Goal: Task Accomplishment & Management: Use online tool/utility

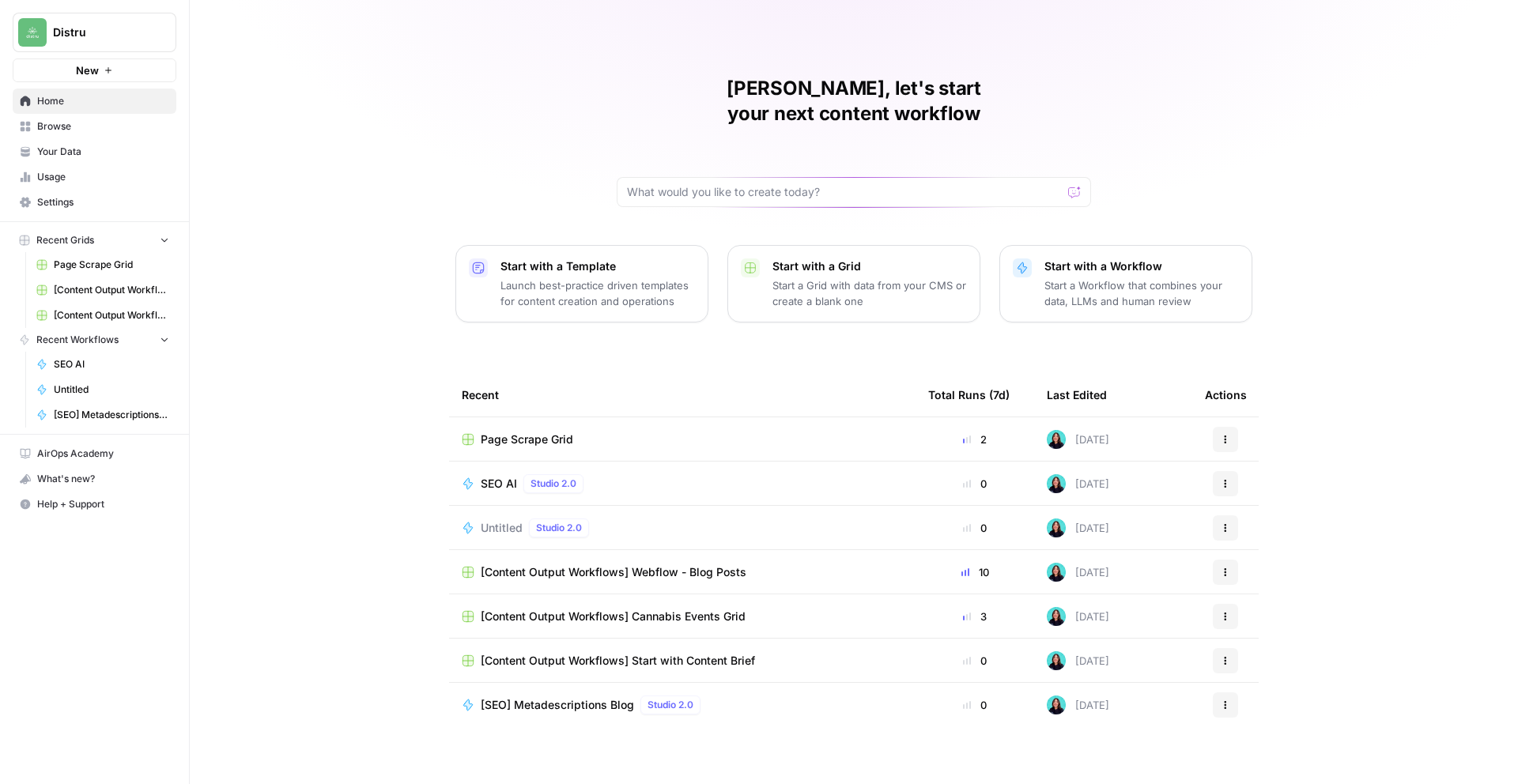
click at [78, 207] on span "Settings" at bounding box center [103, 202] width 132 height 14
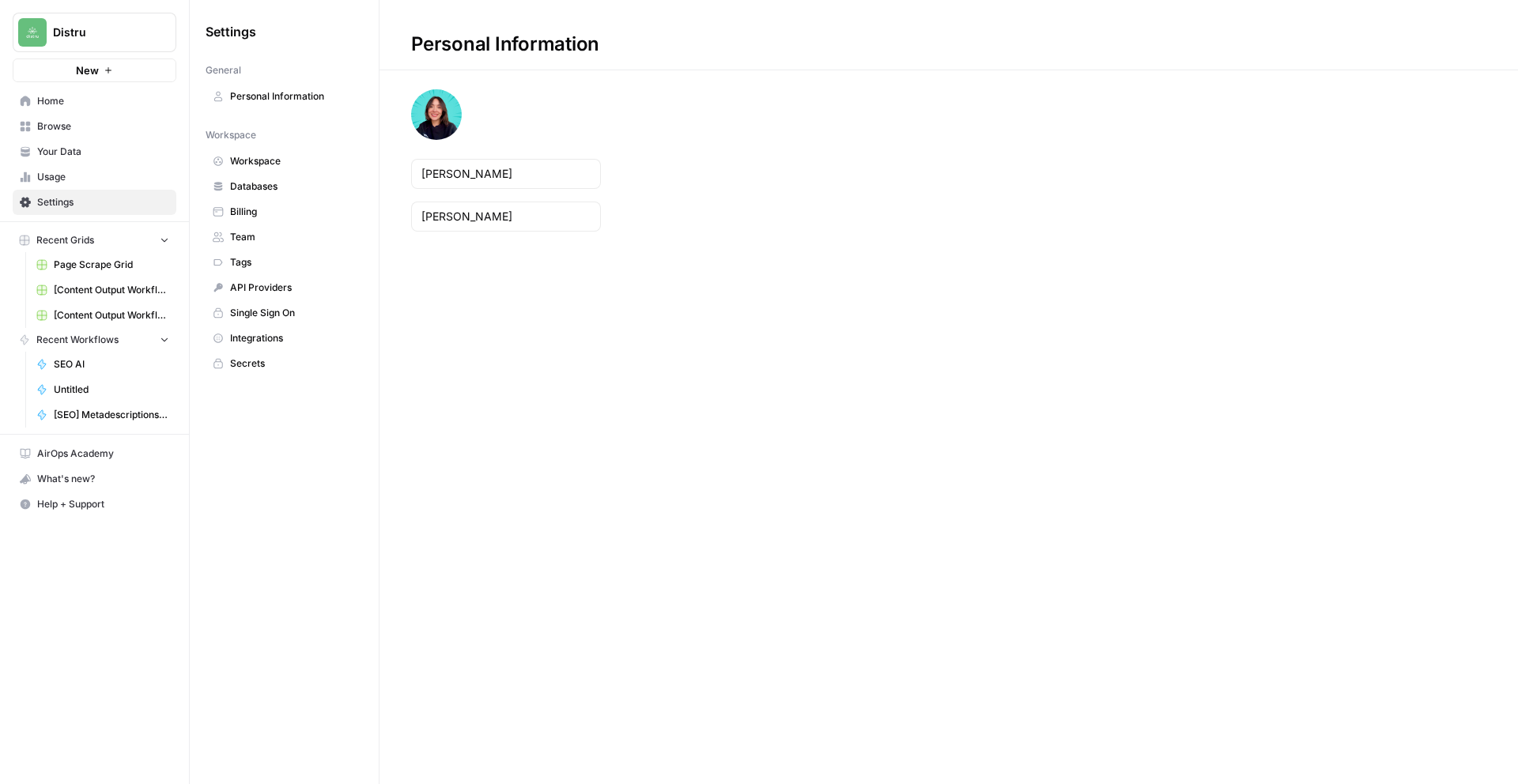
click at [81, 179] on span "Usage" at bounding box center [103, 177] width 132 height 14
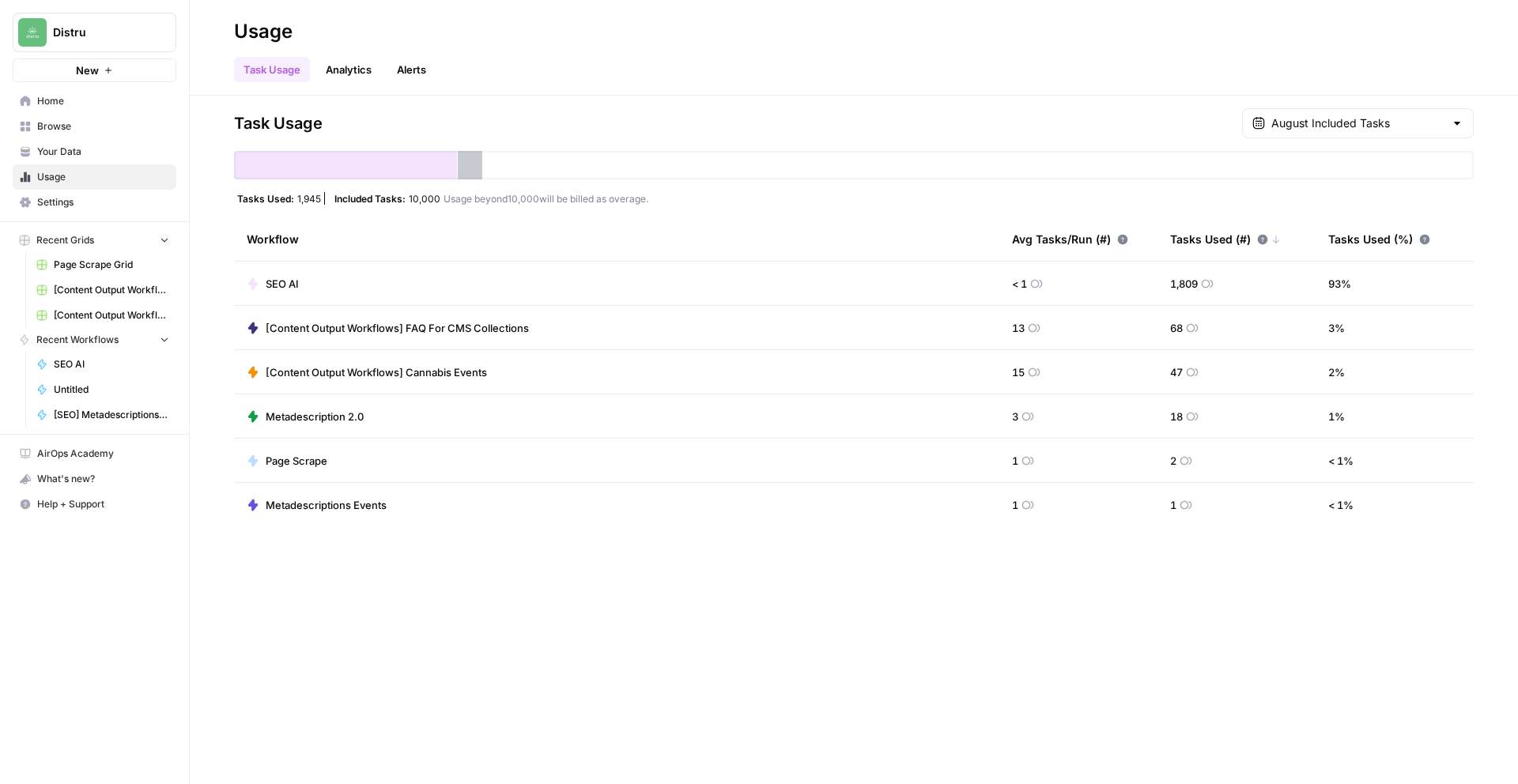
click at [102, 238] on button "Recent Grids" at bounding box center [94, 240] width 164 height 24
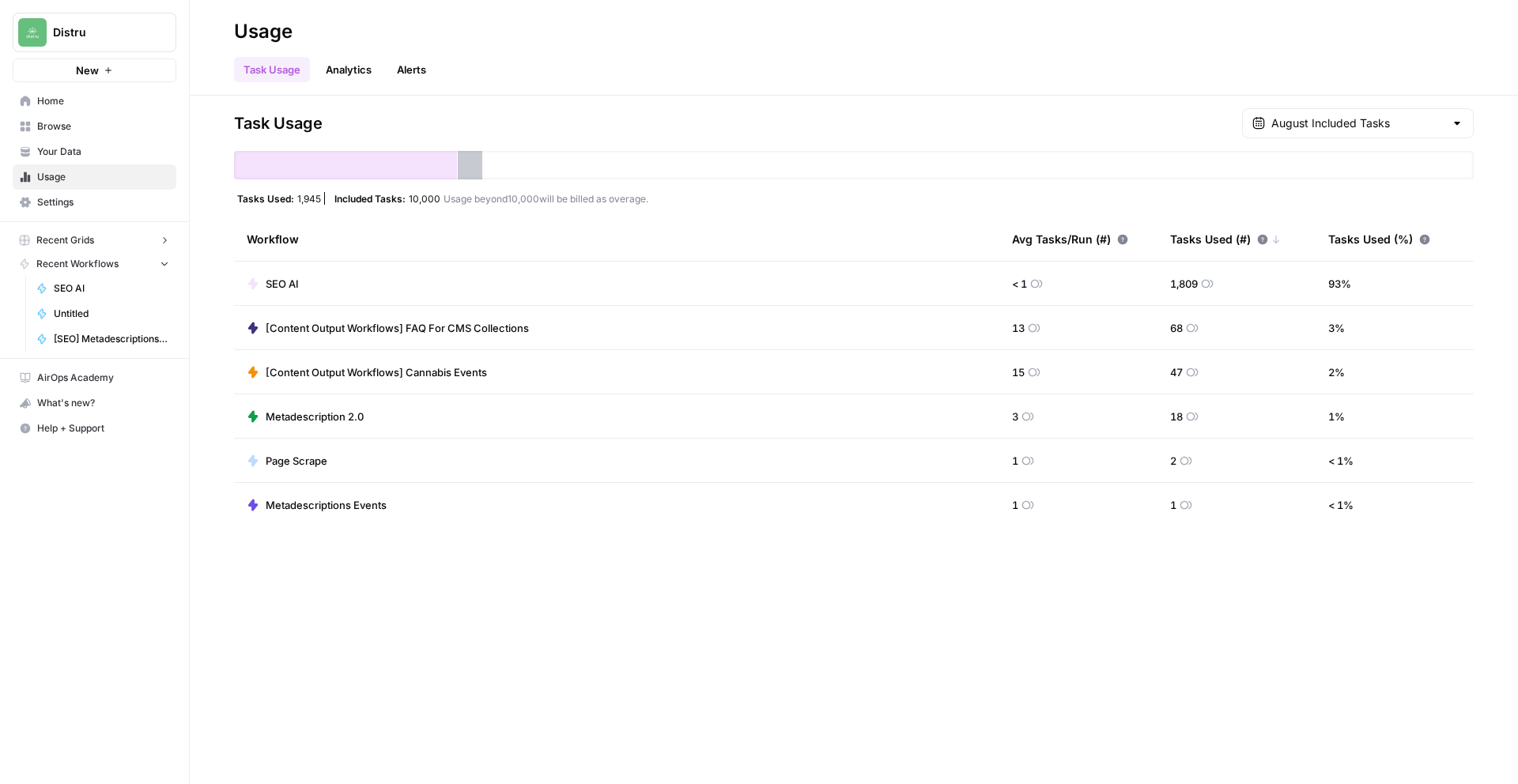
click at [102, 238] on button "Recent Grids" at bounding box center [94, 240] width 164 height 24
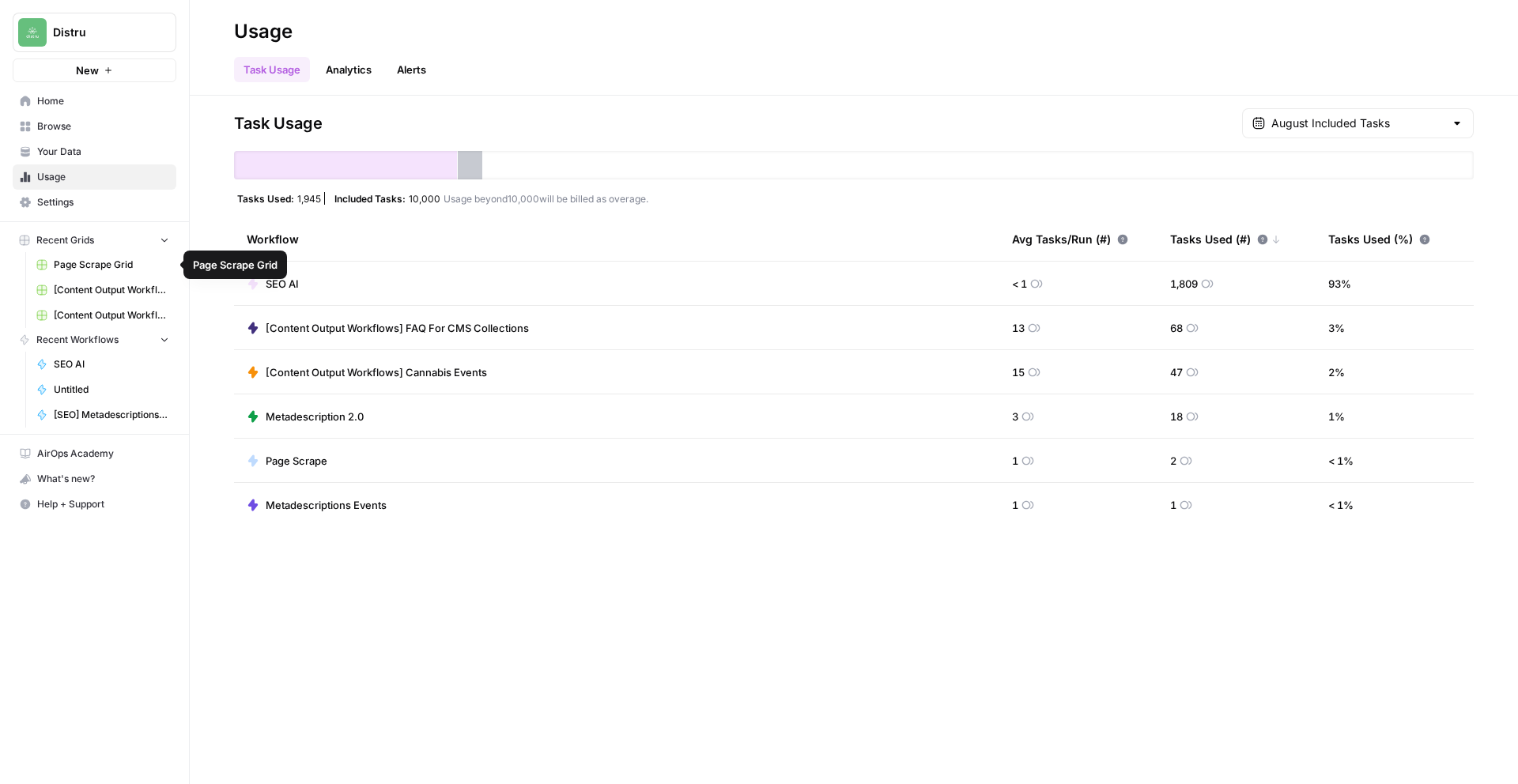
click at [73, 268] on span "Page Scrape Grid" at bounding box center [111, 264] width 115 height 14
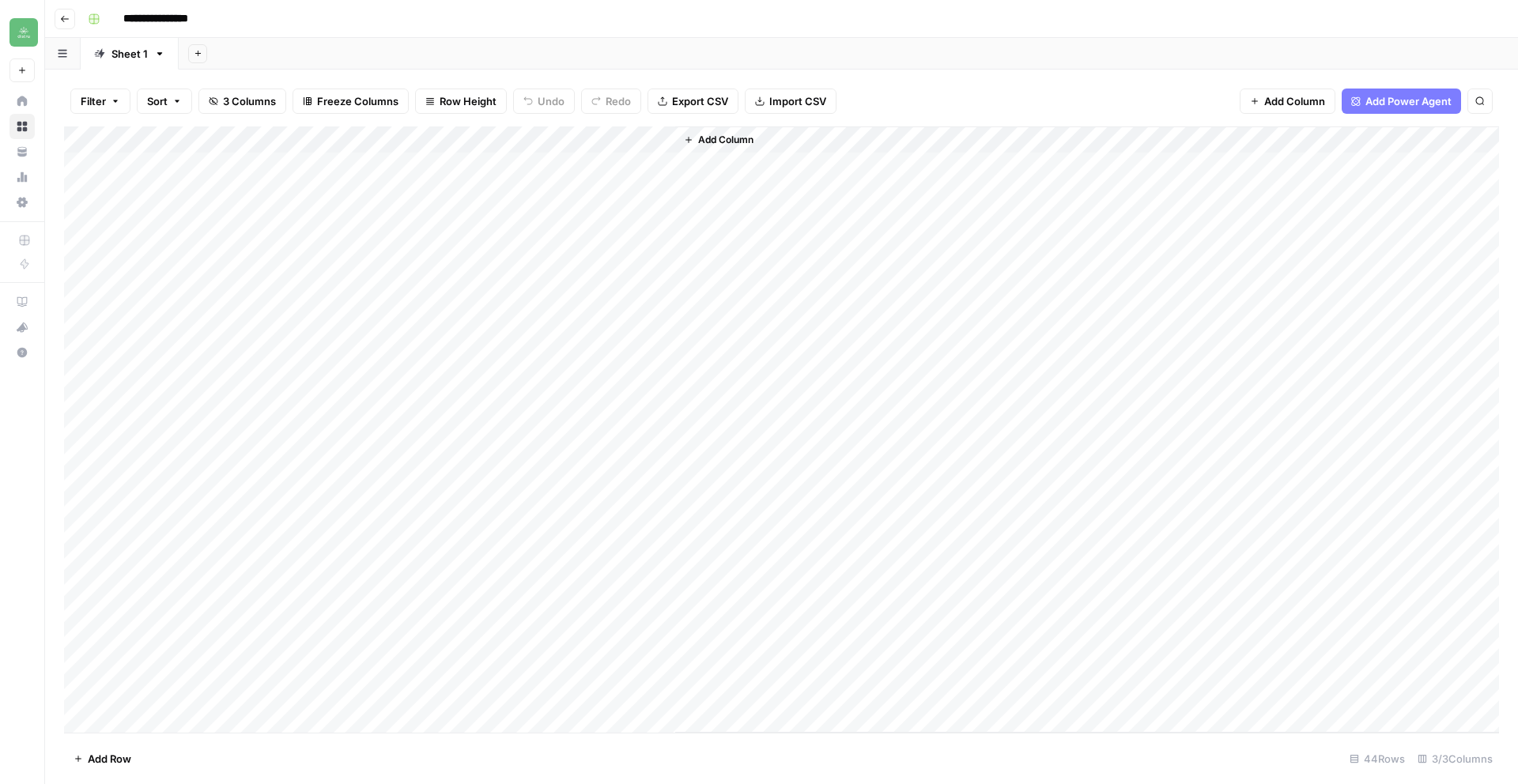
click at [57, 20] on button "Go back" at bounding box center [65, 18] width 21 height 21
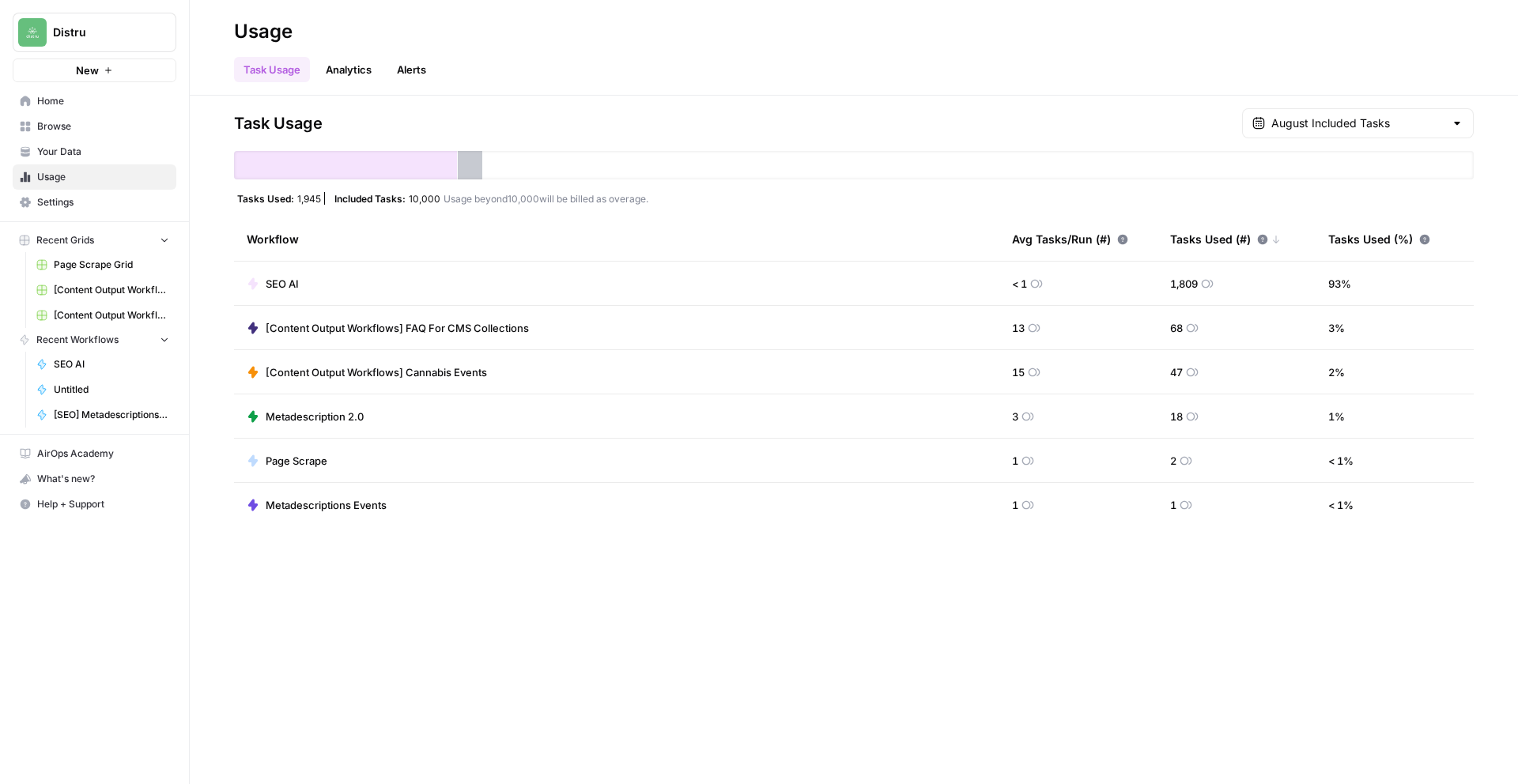
click at [79, 149] on span "Your Data" at bounding box center [103, 151] width 132 height 14
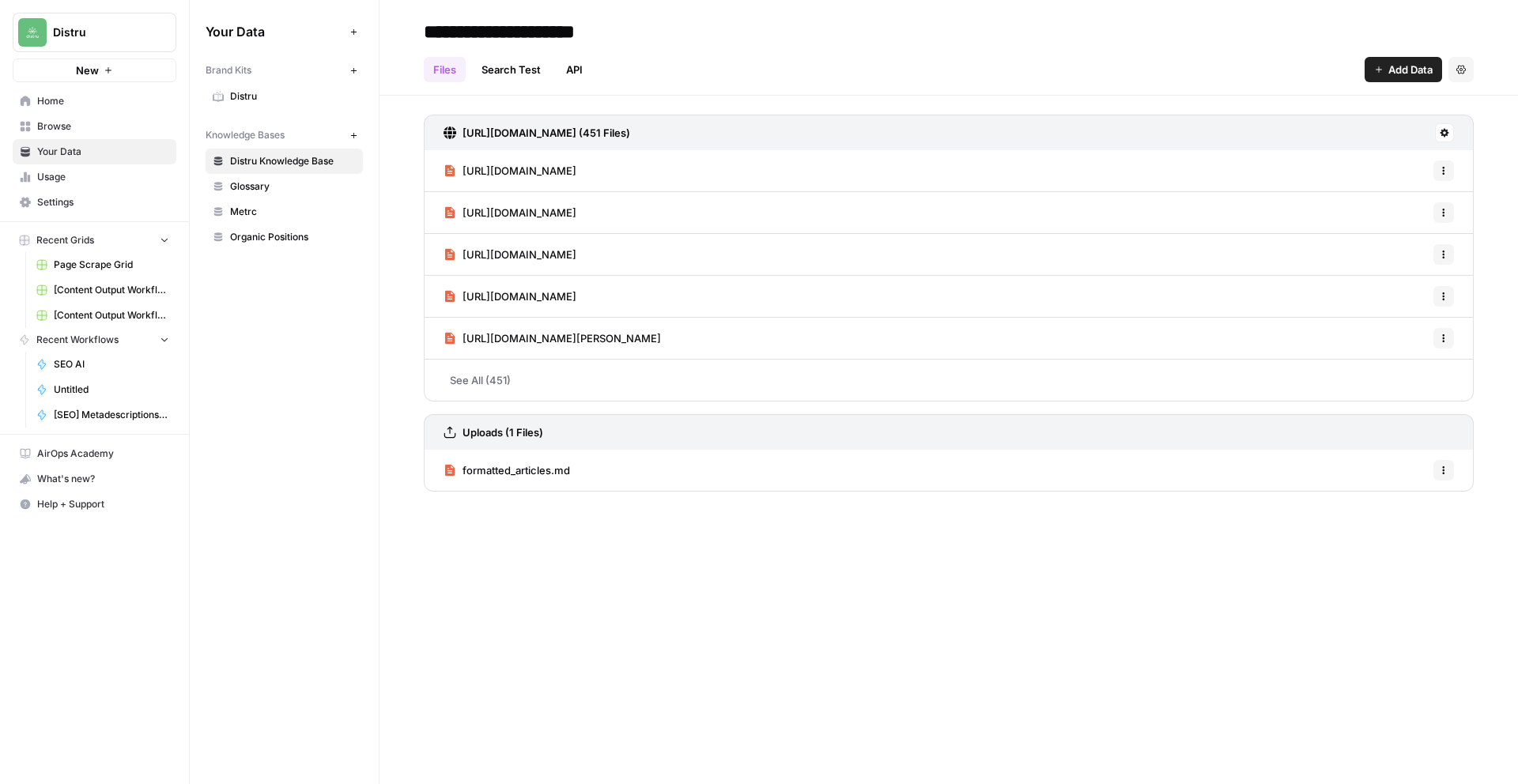
click at [87, 135] on link "Browse" at bounding box center [94, 126] width 164 height 25
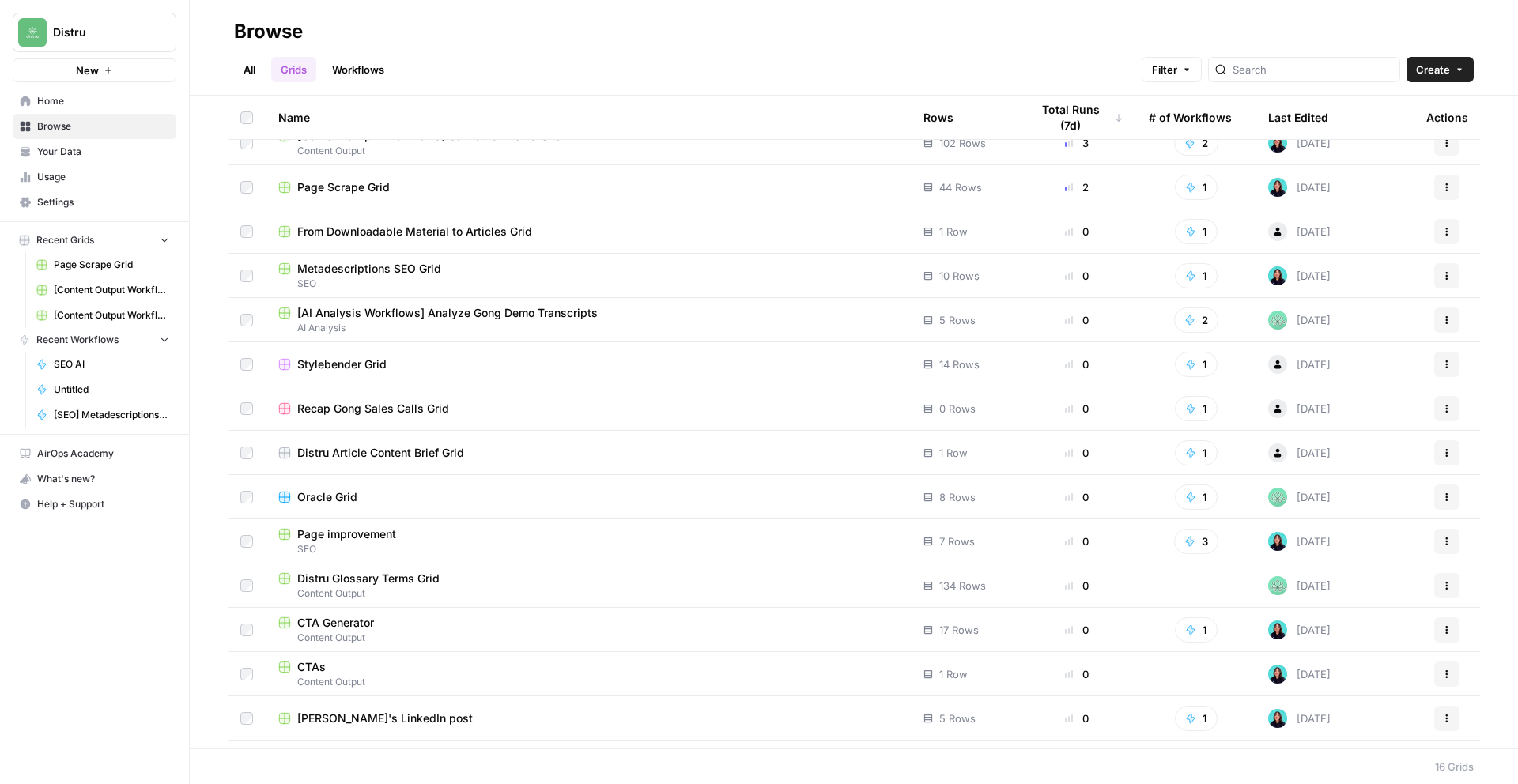
scroll to position [100, 0]
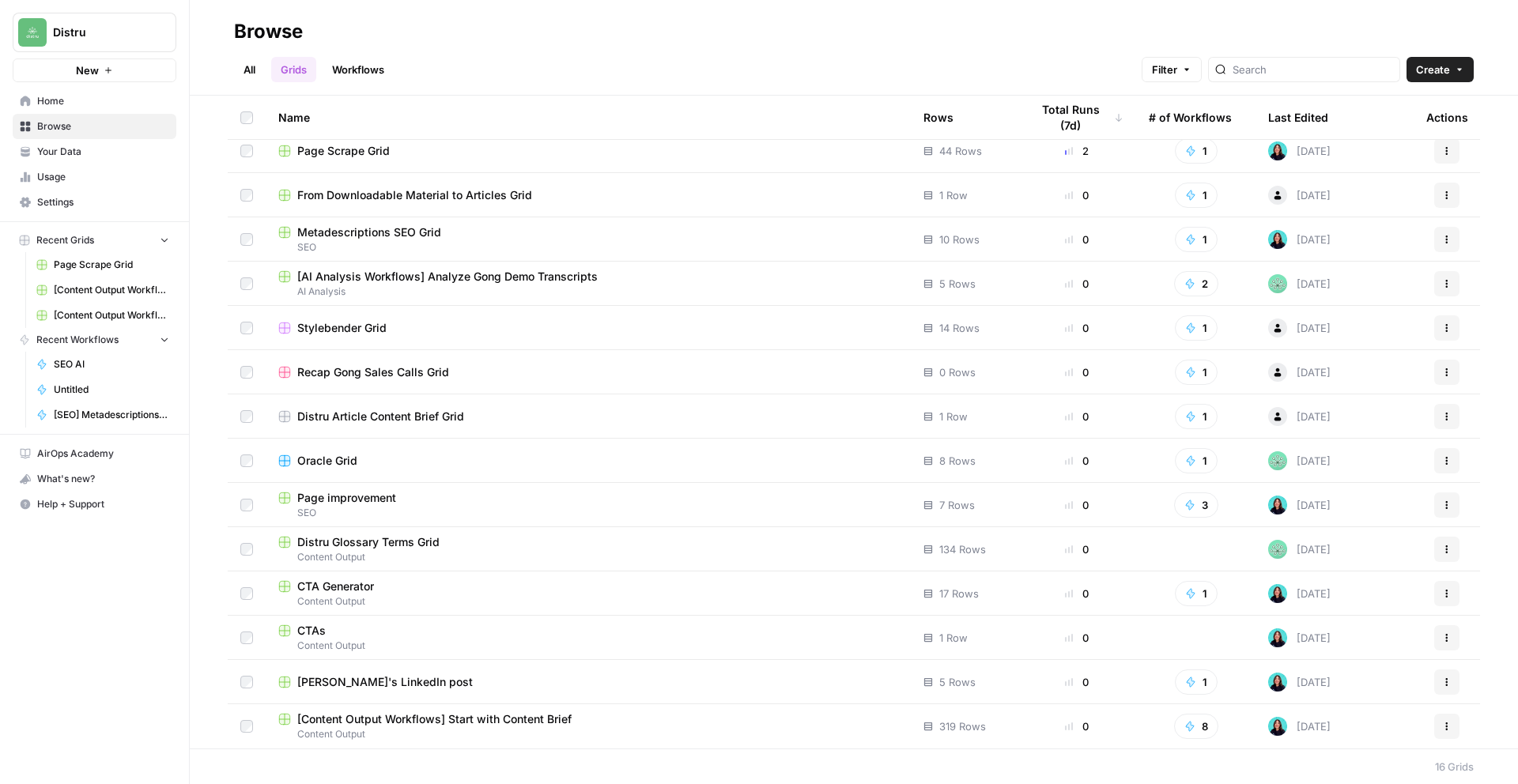
click at [573, 727] on span "Content Output" at bounding box center [588, 733] width 620 height 14
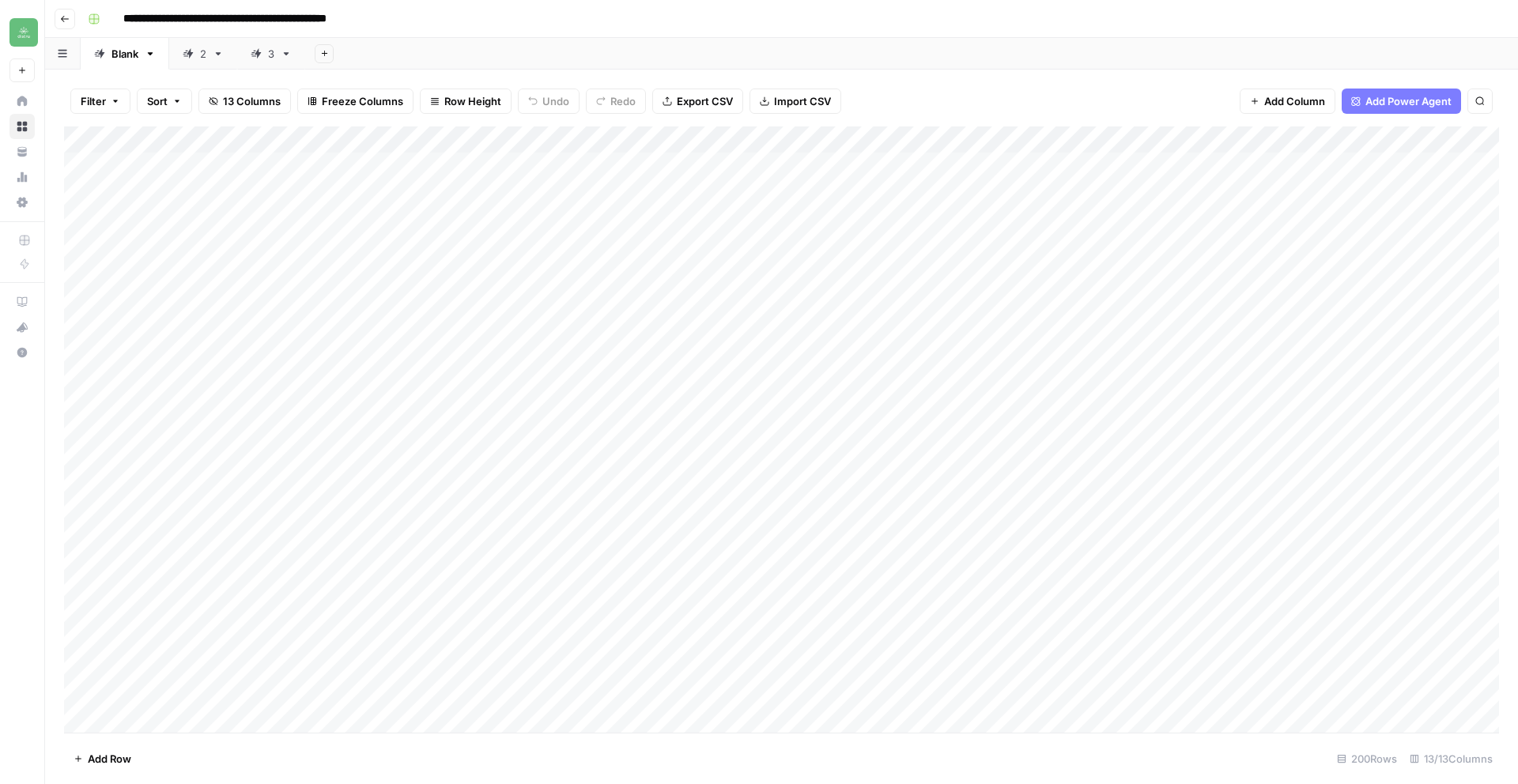
click at [268, 60] on div "3" at bounding box center [272, 53] width 7 height 16
click at [464, 474] on div "Add Column" at bounding box center [781, 429] width 1435 height 606
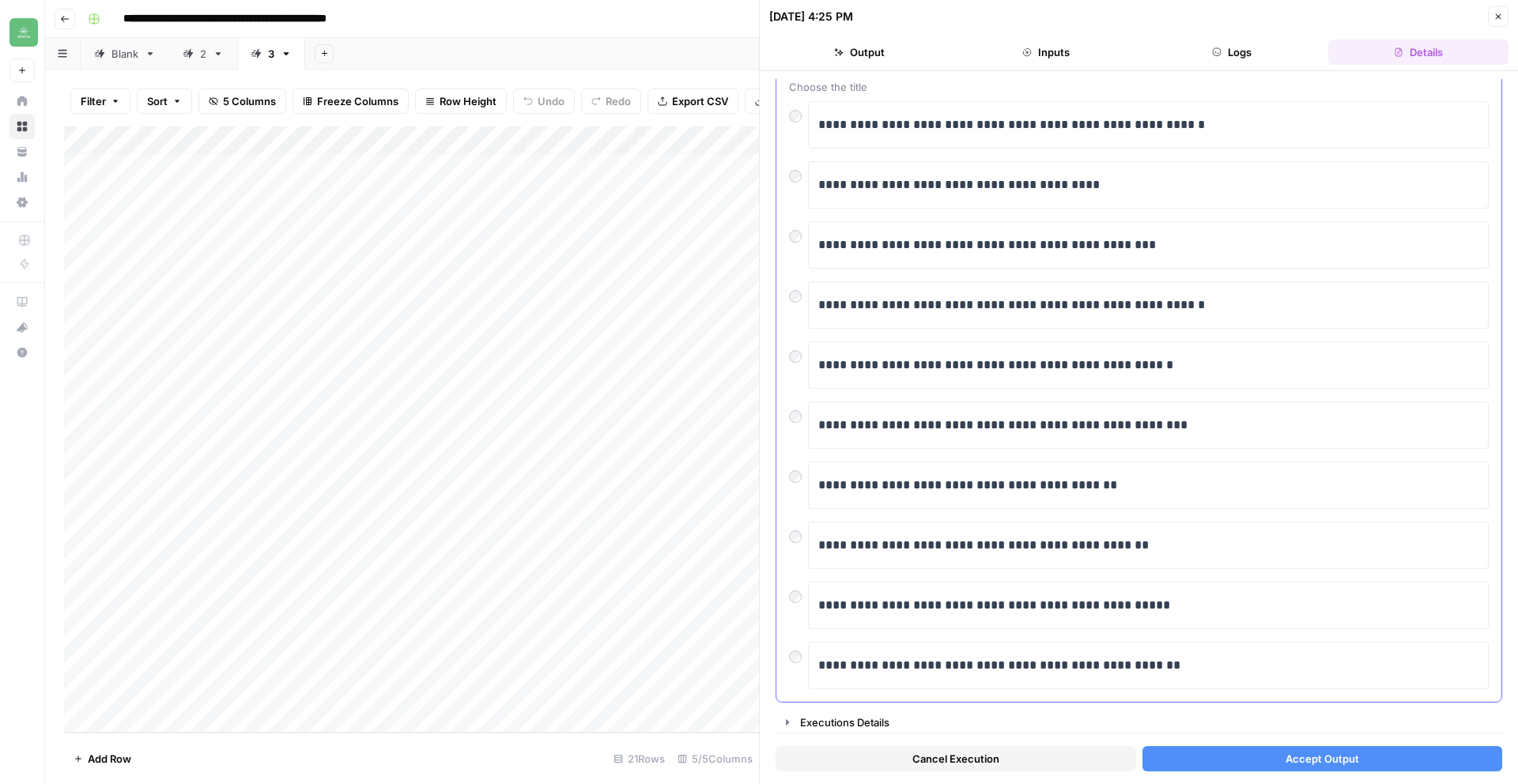
scroll to position [100, 0]
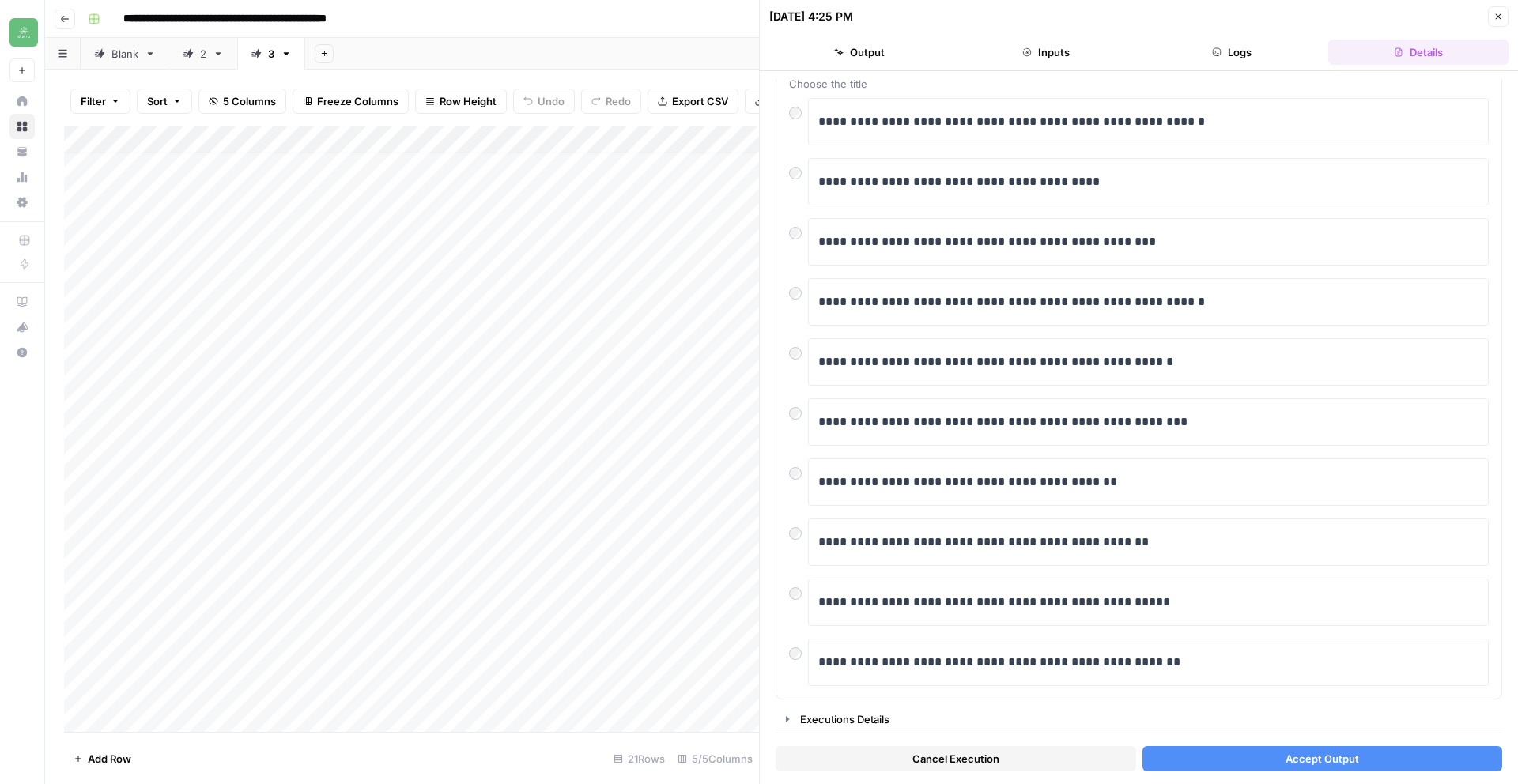
click at [1329, 764] on span "Accept Output" at bounding box center [1322, 758] width 73 height 16
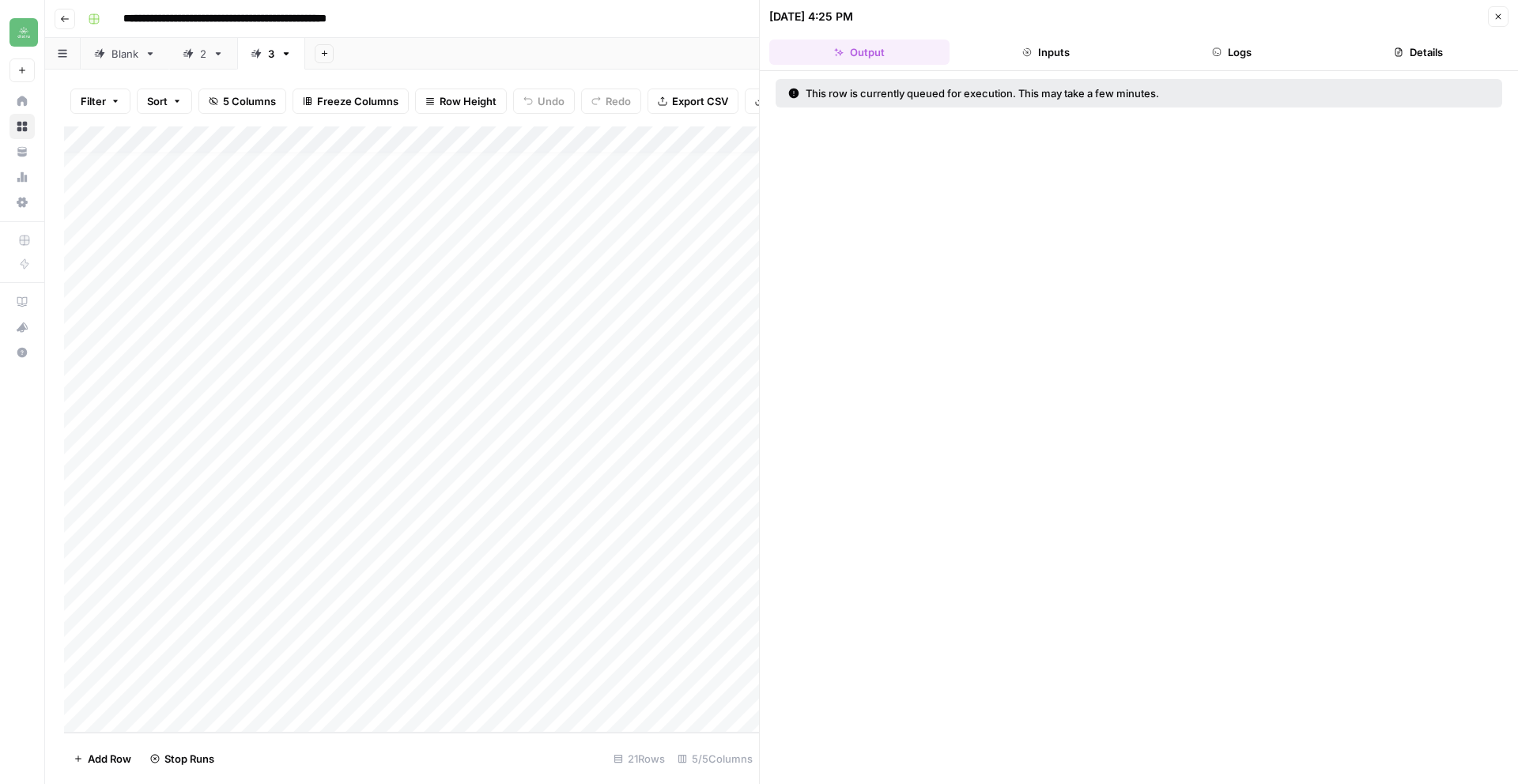
click at [1495, 14] on icon "button" at bounding box center [1497, 16] width 9 height 9
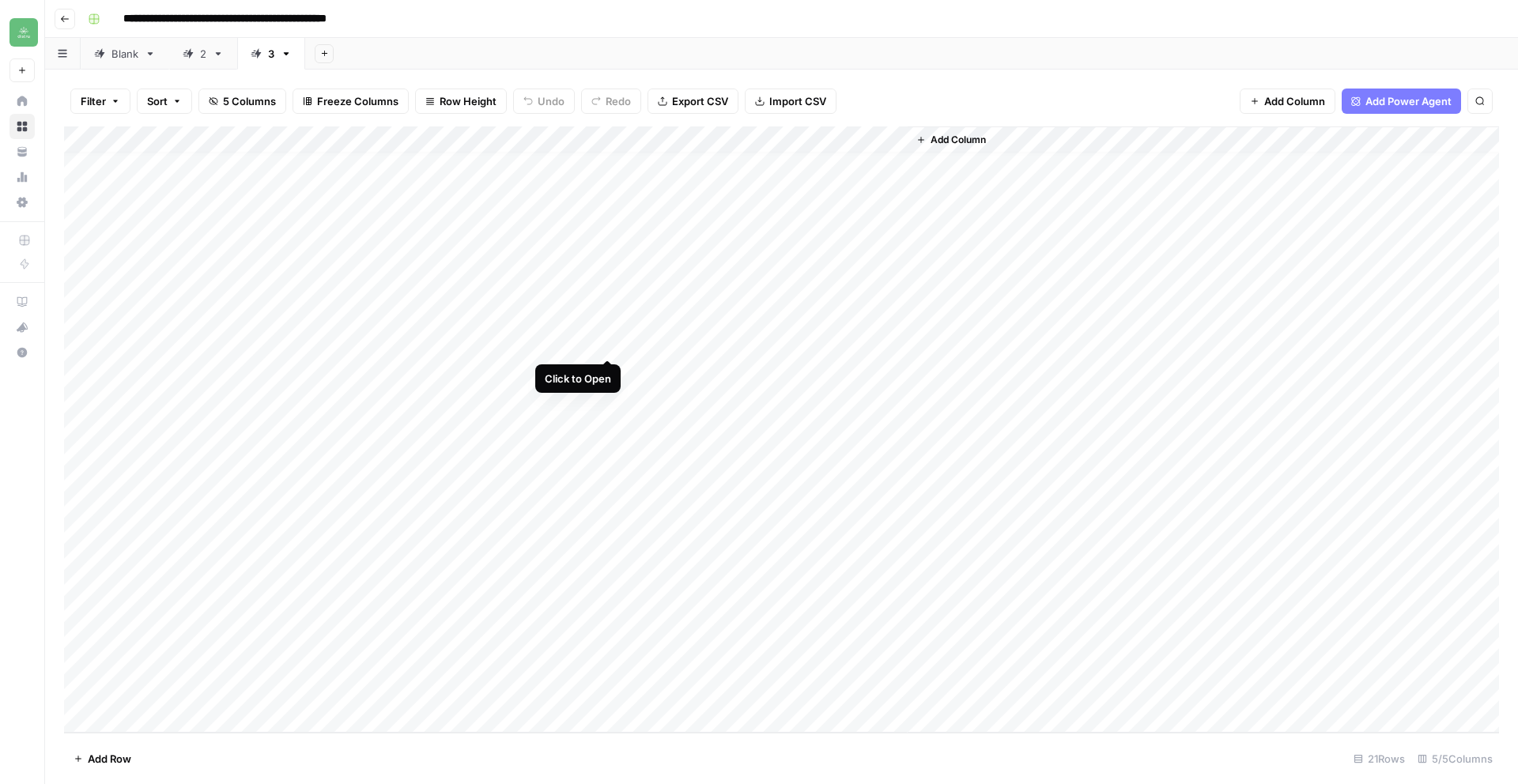
click at [608, 342] on div "Add Column" at bounding box center [781, 429] width 1435 height 606
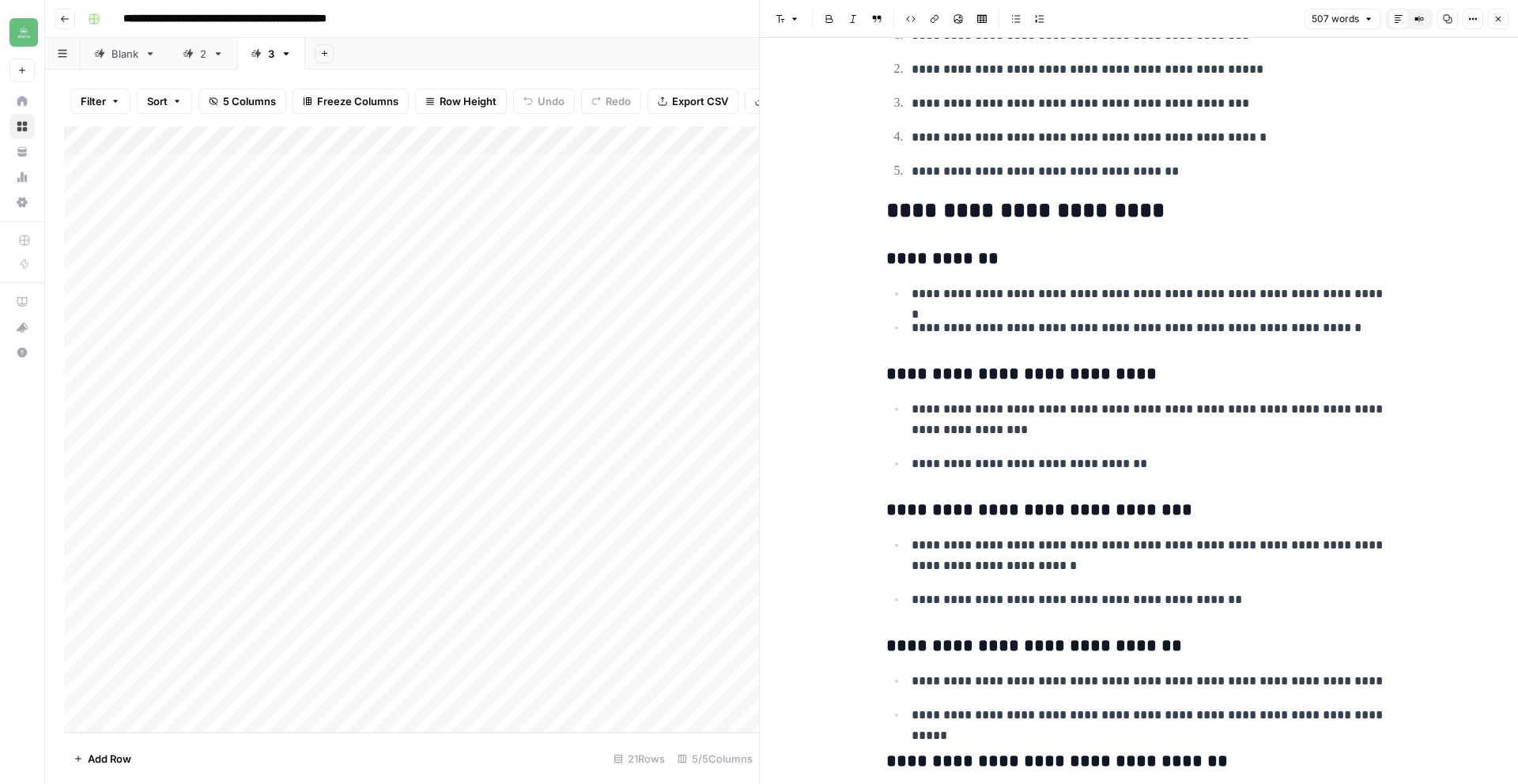
scroll to position [1227, 0]
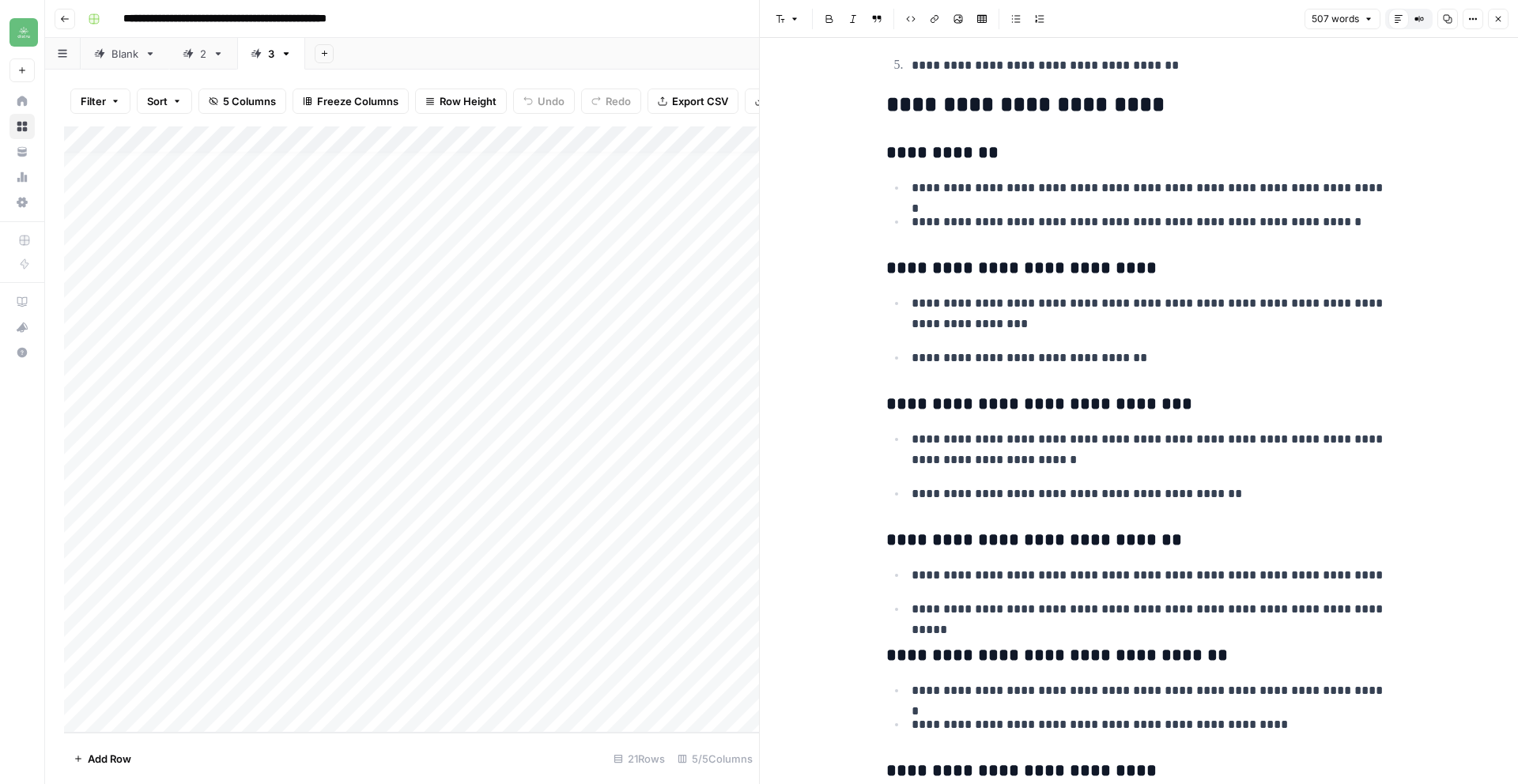
click at [1494, 18] on icon "button" at bounding box center [1497, 18] width 9 height 9
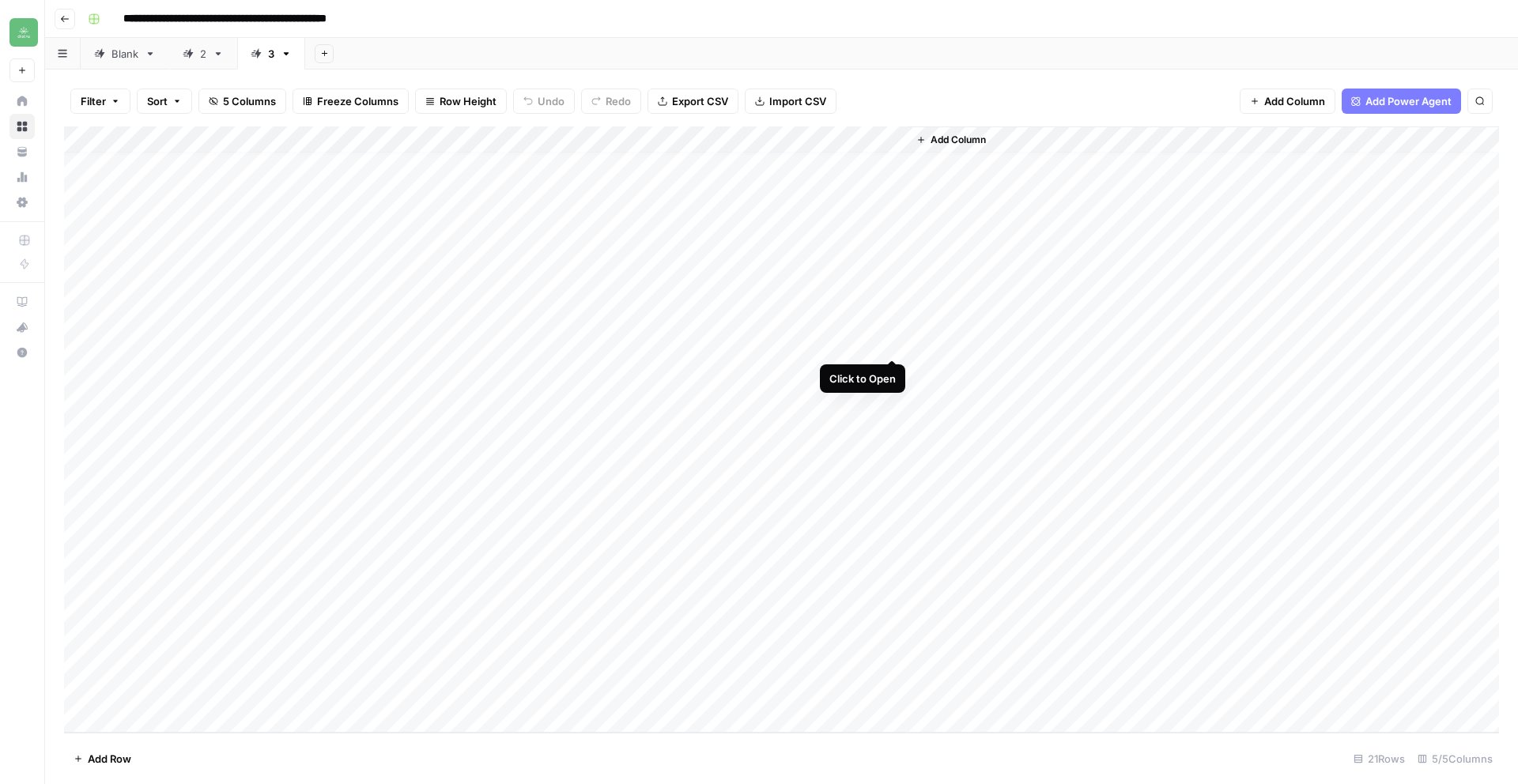
click at [886, 345] on div "Add Column" at bounding box center [781, 429] width 1435 height 606
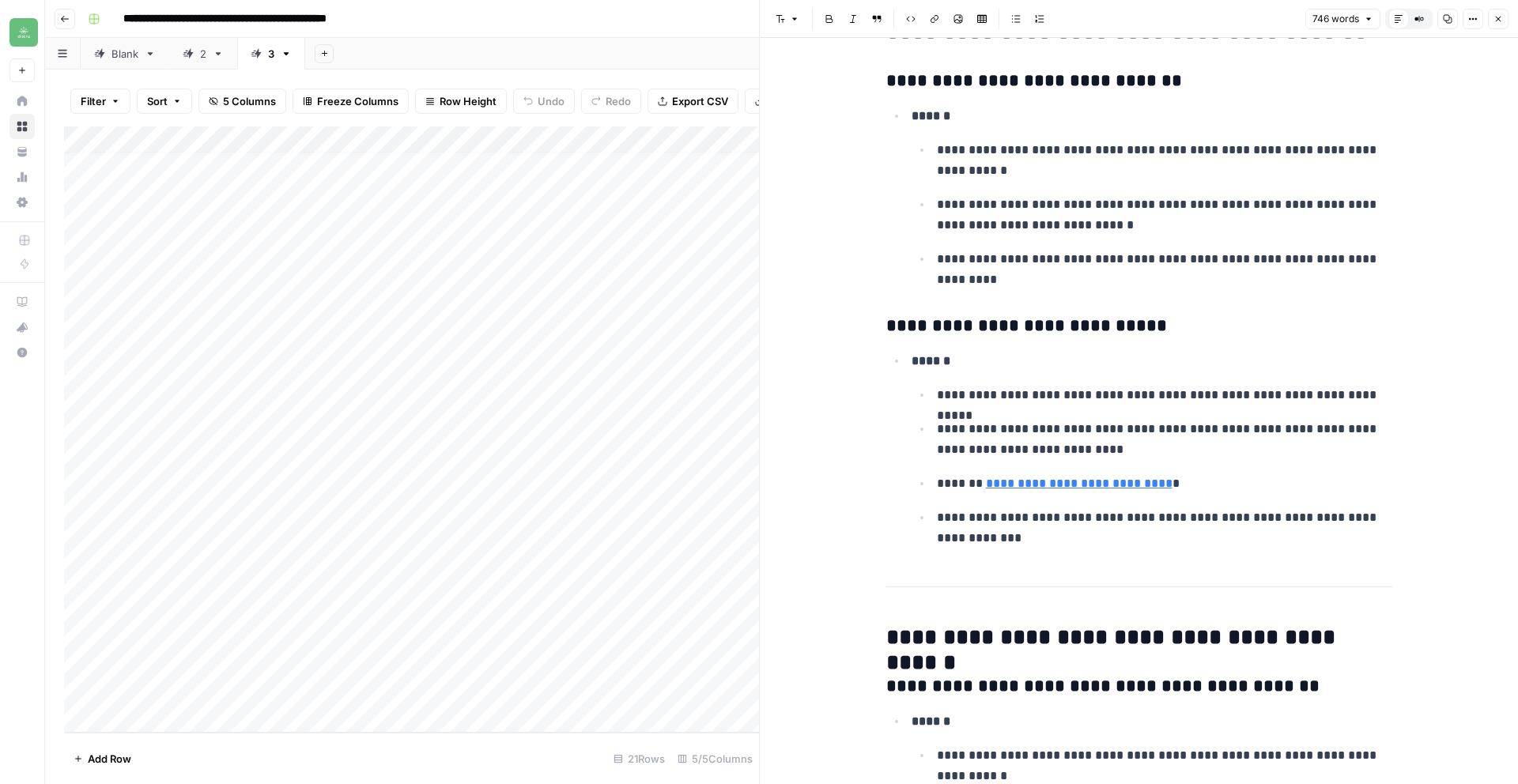
scroll to position [506, 0]
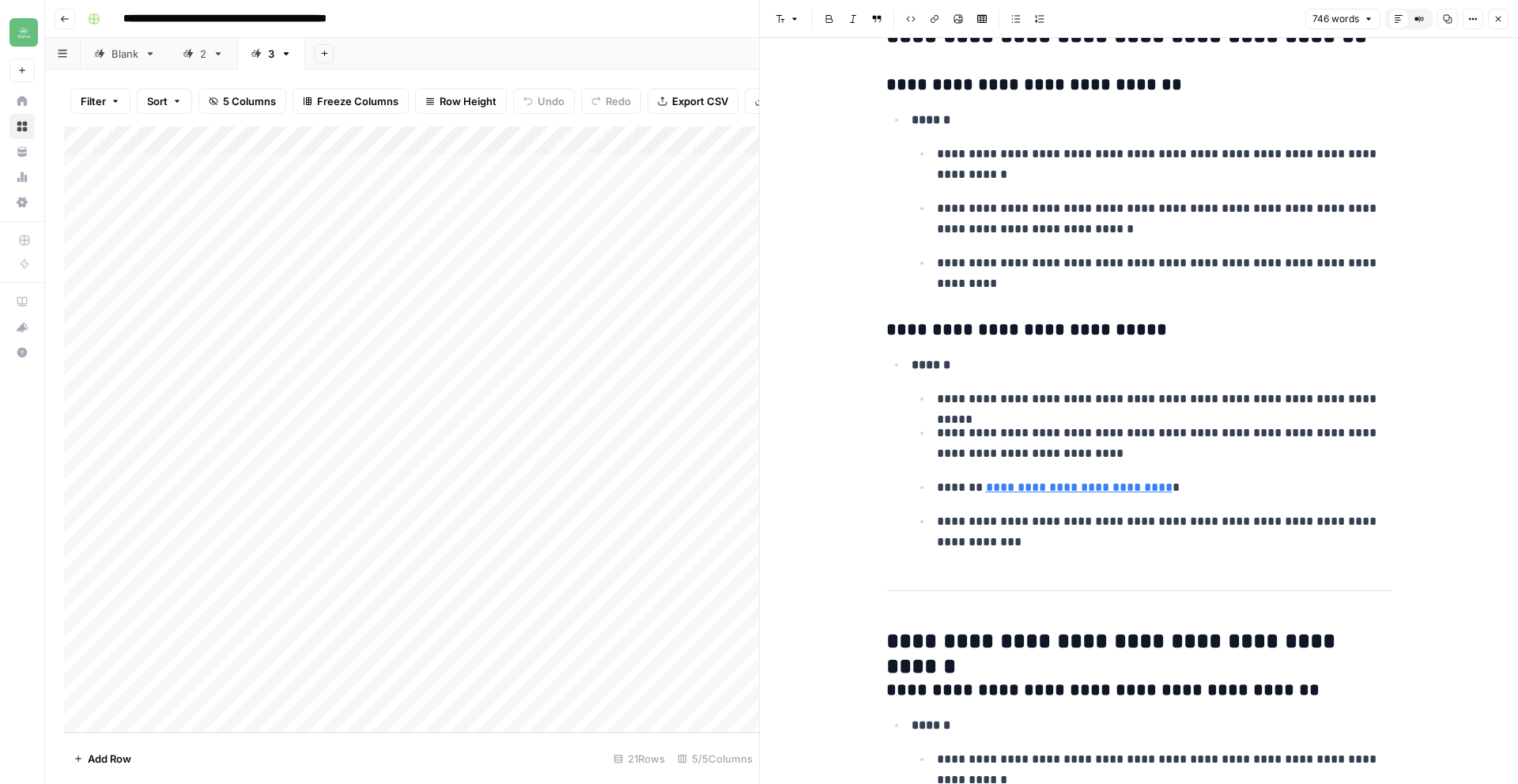
click at [1498, 23] on icon "button" at bounding box center [1497, 18] width 9 height 9
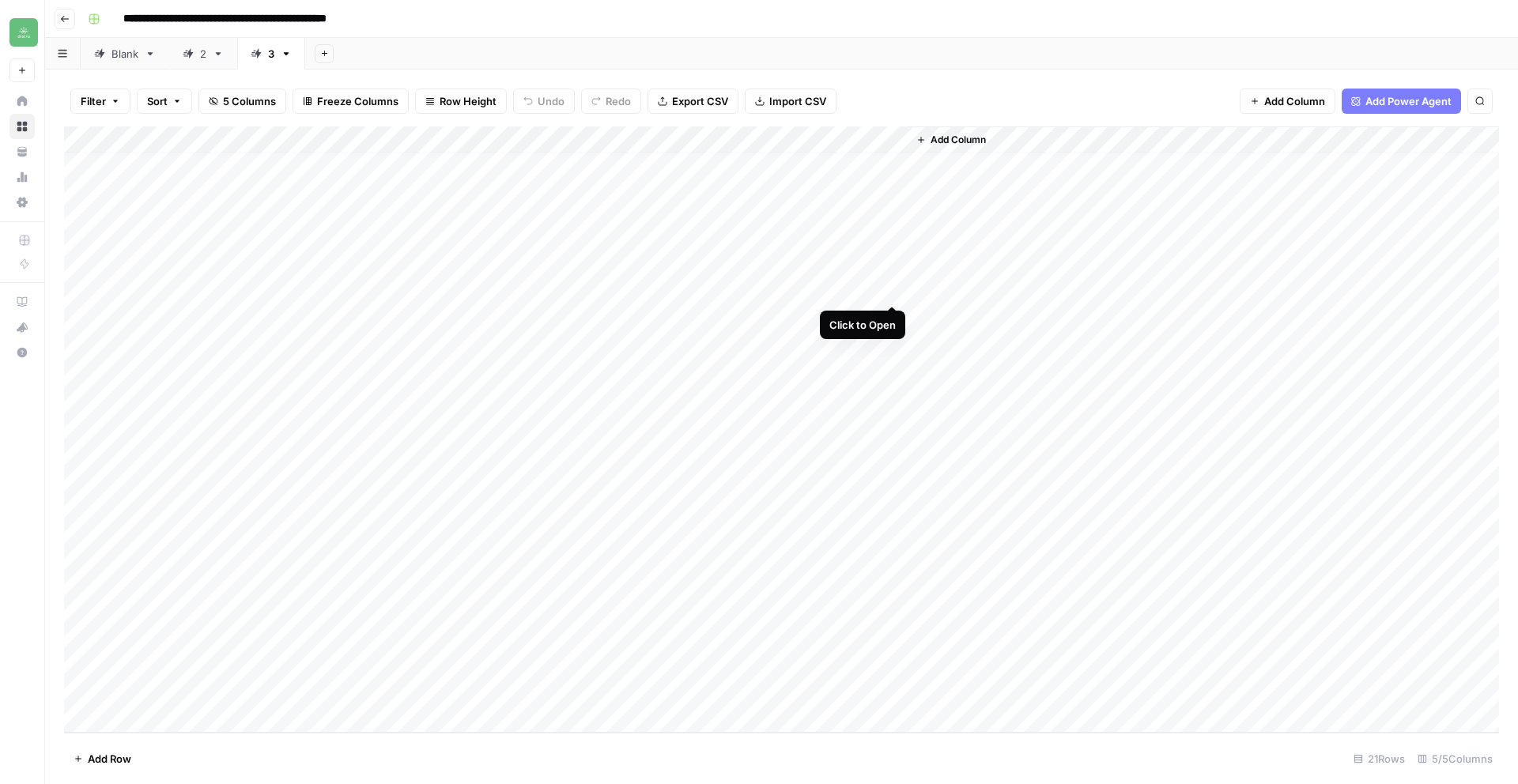
click at [889, 292] on div "Add Column" at bounding box center [781, 429] width 1435 height 606
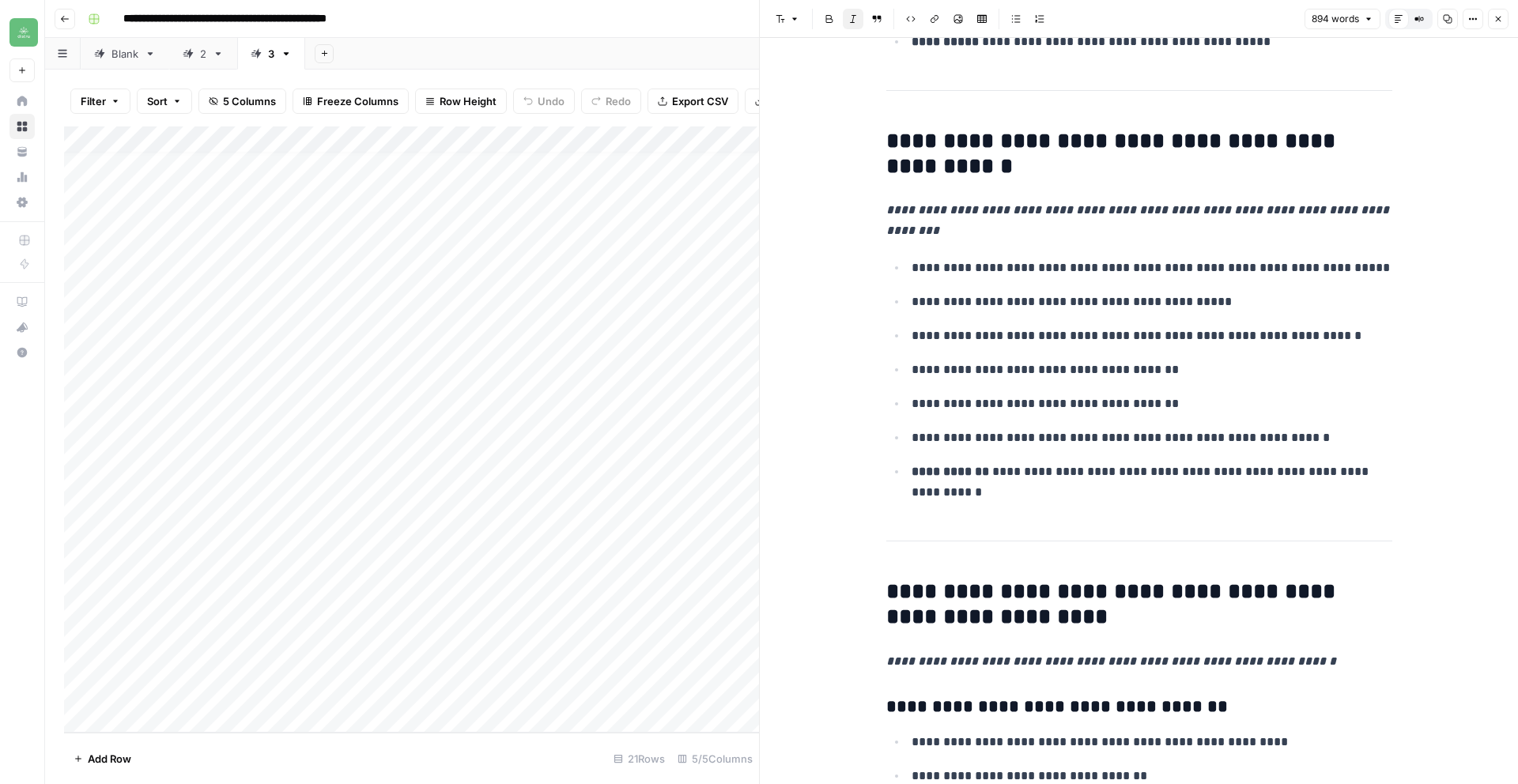
scroll to position [2232, 0]
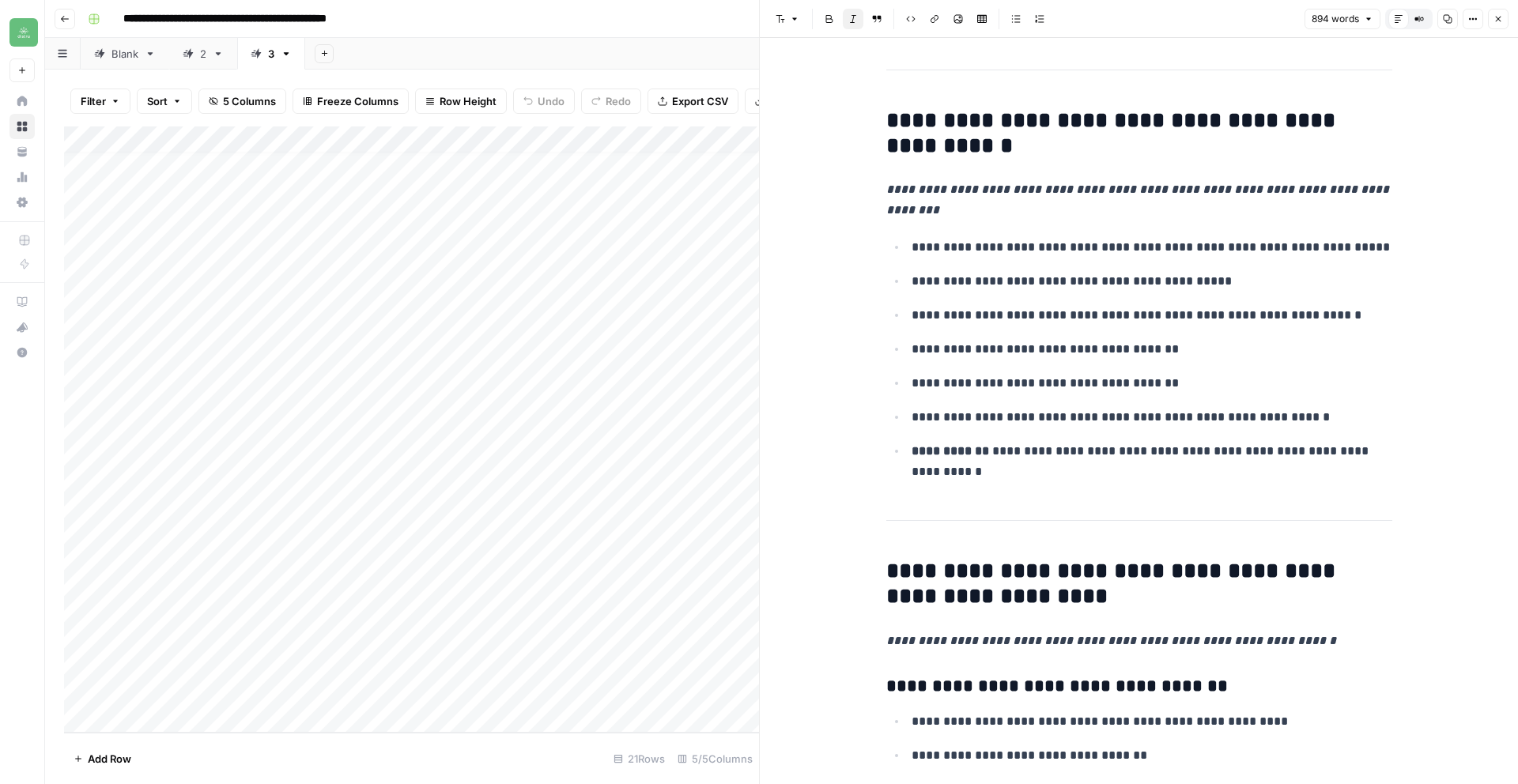
click at [1496, 17] on icon "button" at bounding box center [1498, 19] width 6 height 6
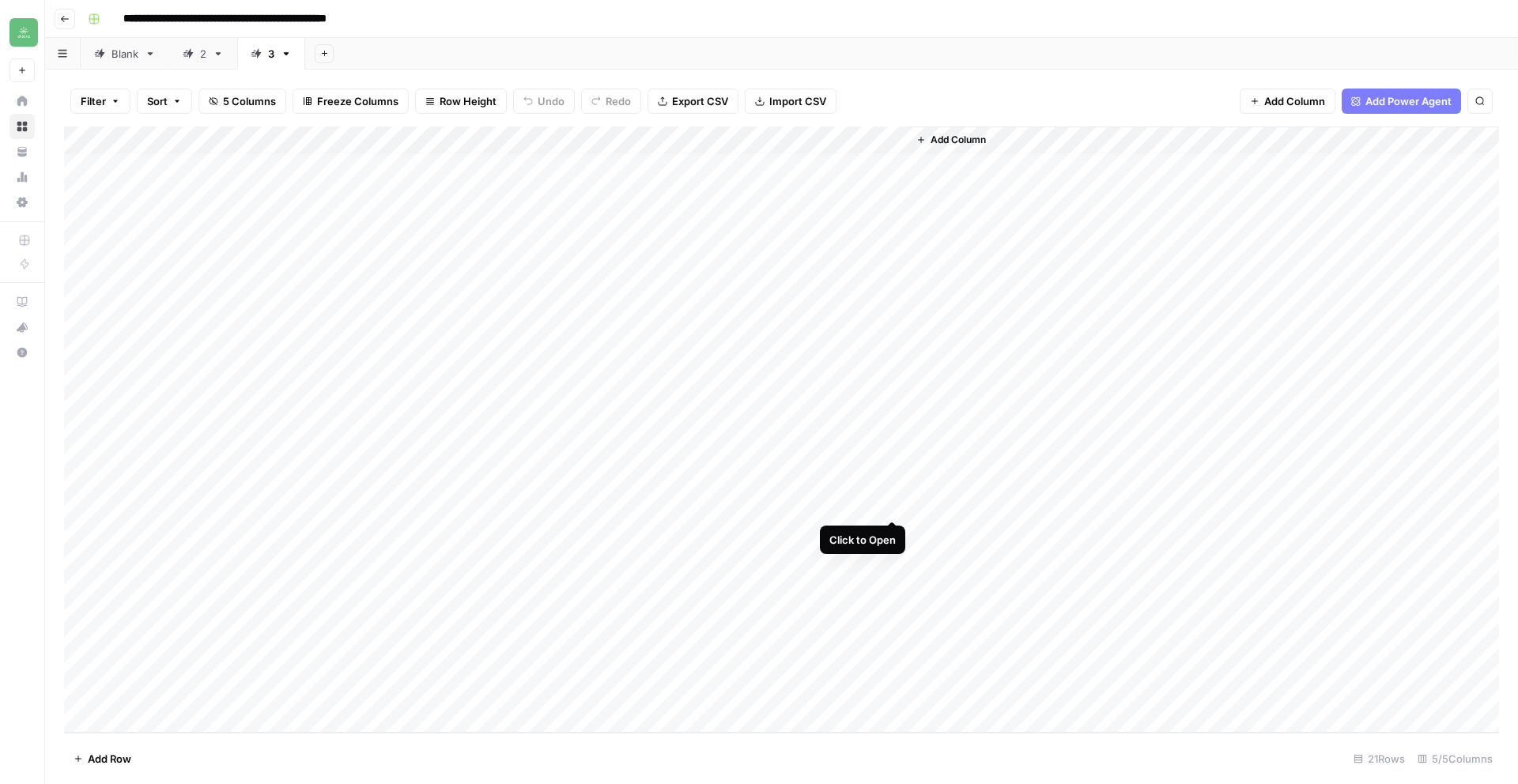
click at [894, 506] on div "Add Column" at bounding box center [781, 429] width 1435 height 606
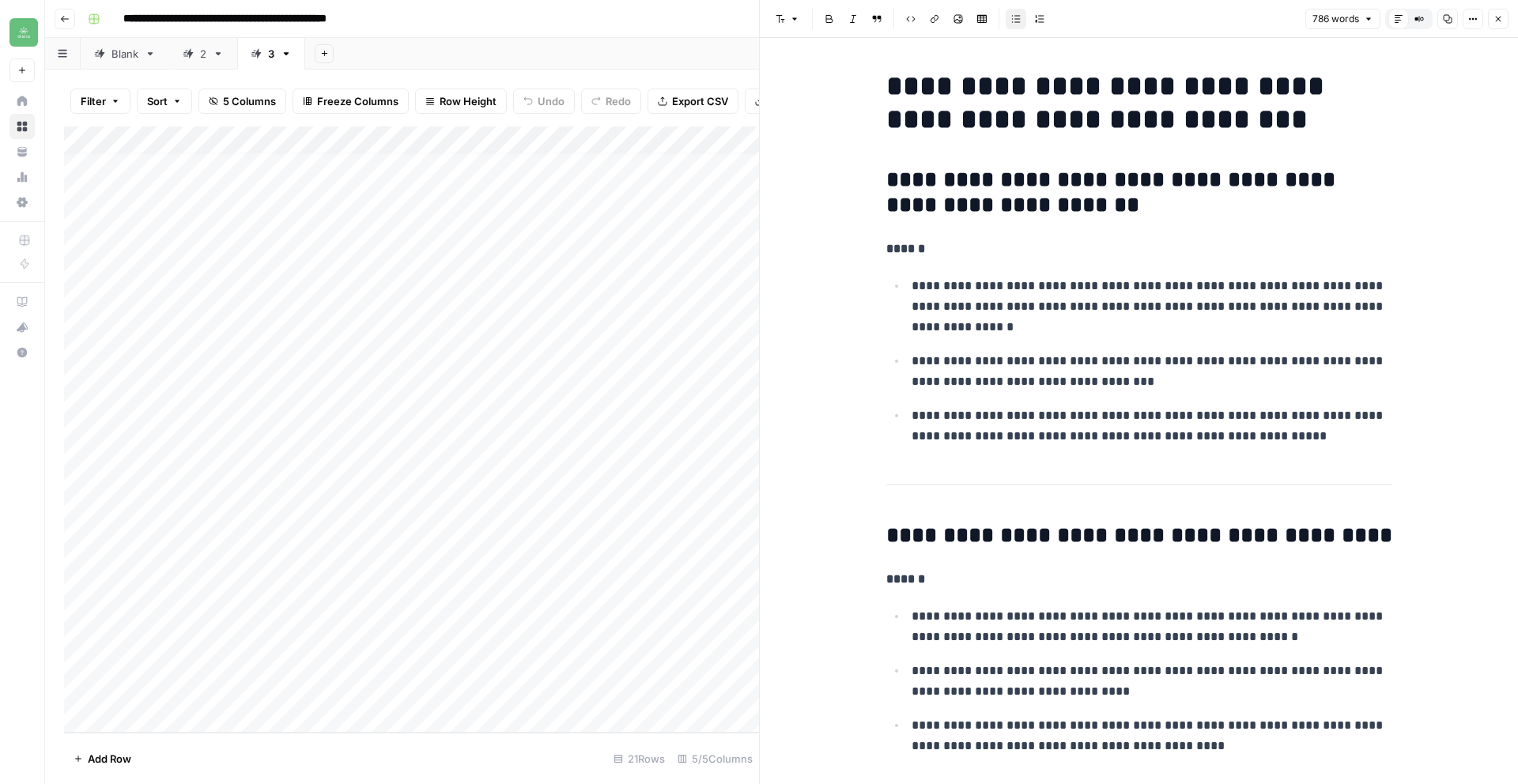
scroll to position [10, 0]
click at [1506, 22] on button "Close" at bounding box center [1498, 18] width 21 height 21
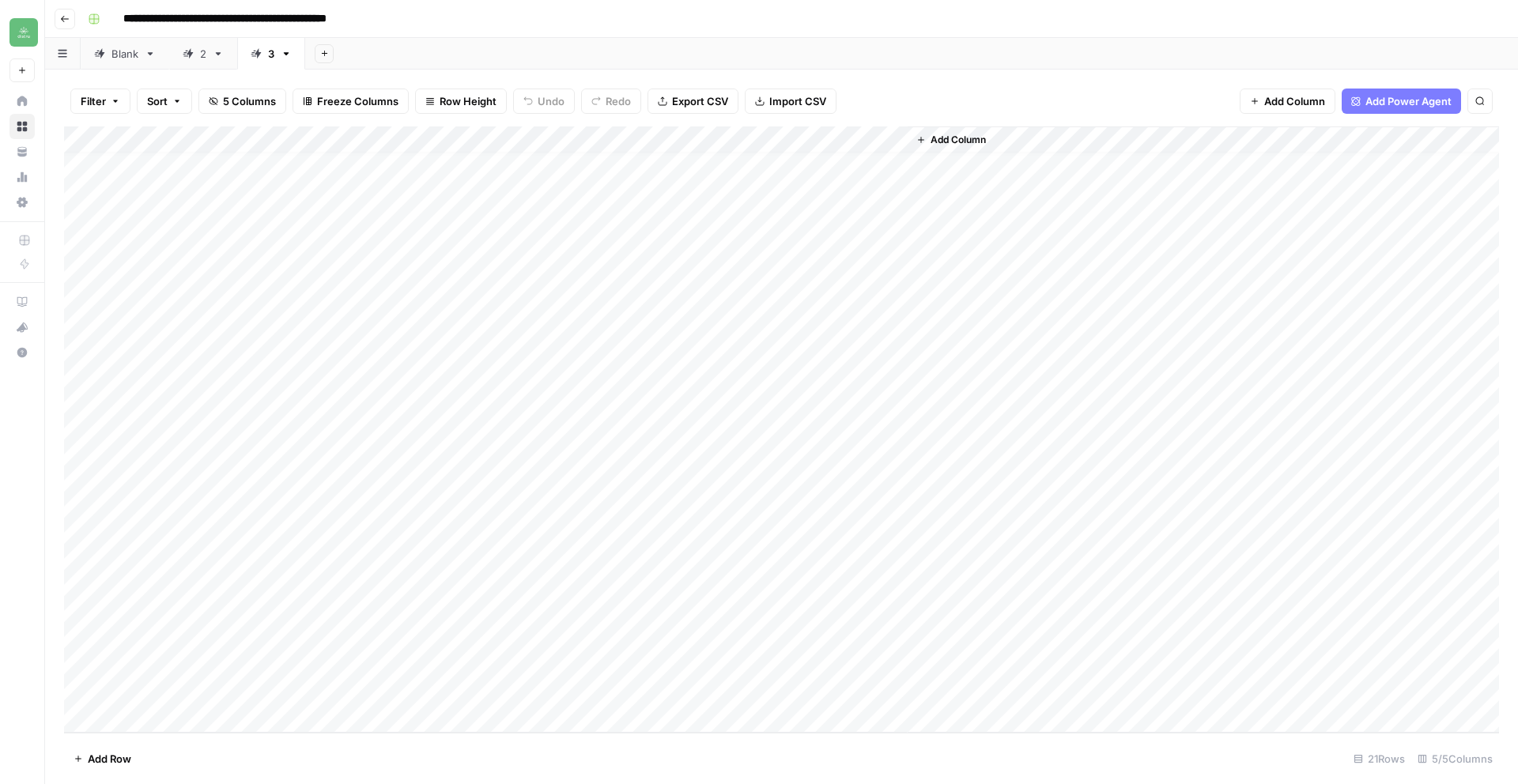
click at [525, 505] on div "Add Column" at bounding box center [781, 429] width 1435 height 606
click at [603, 503] on div "Add Column" at bounding box center [781, 429] width 1435 height 606
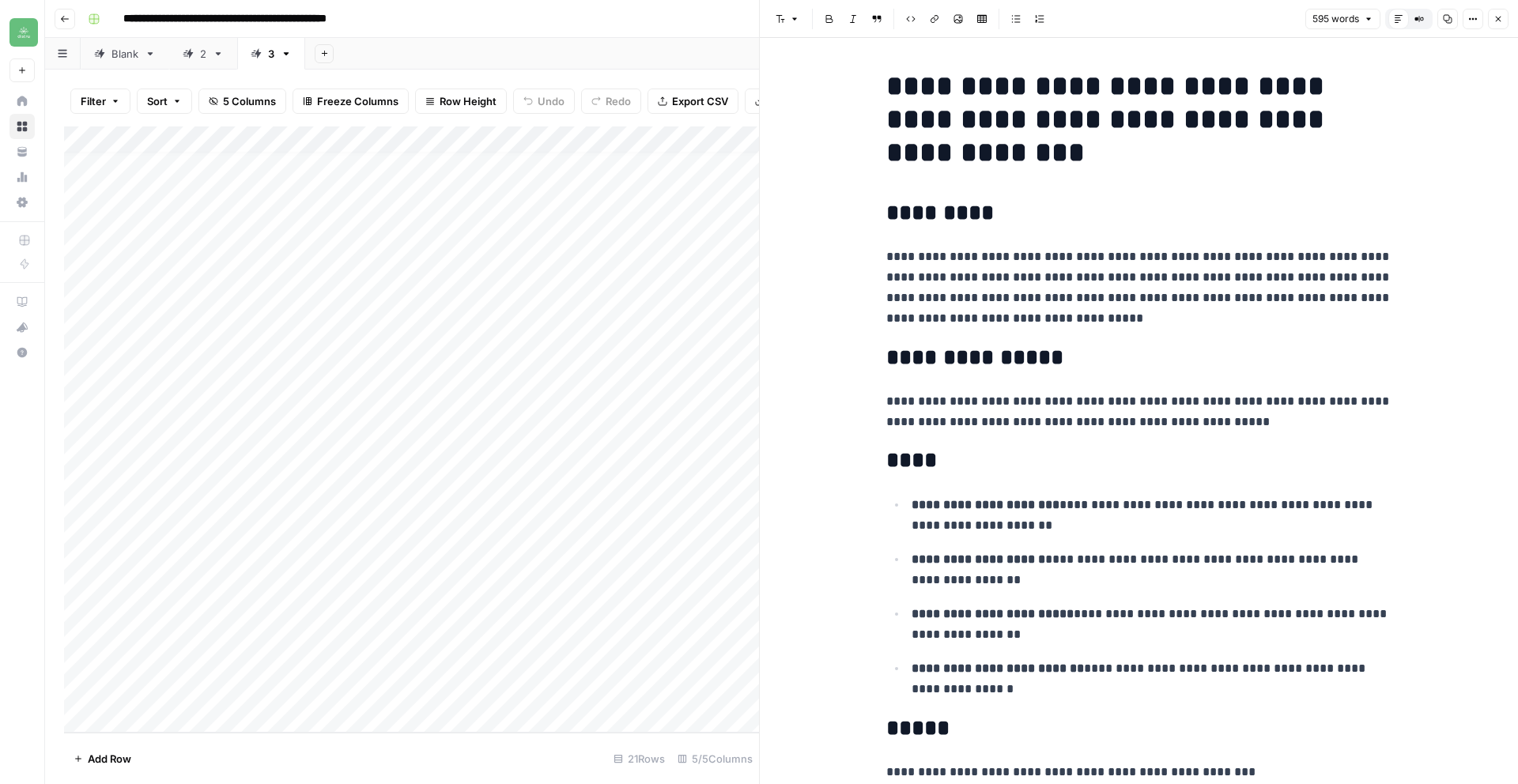
click at [1452, 20] on button "Copy" at bounding box center [1447, 18] width 21 height 21
click at [1495, 19] on icon "button" at bounding box center [1497, 18] width 9 height 9
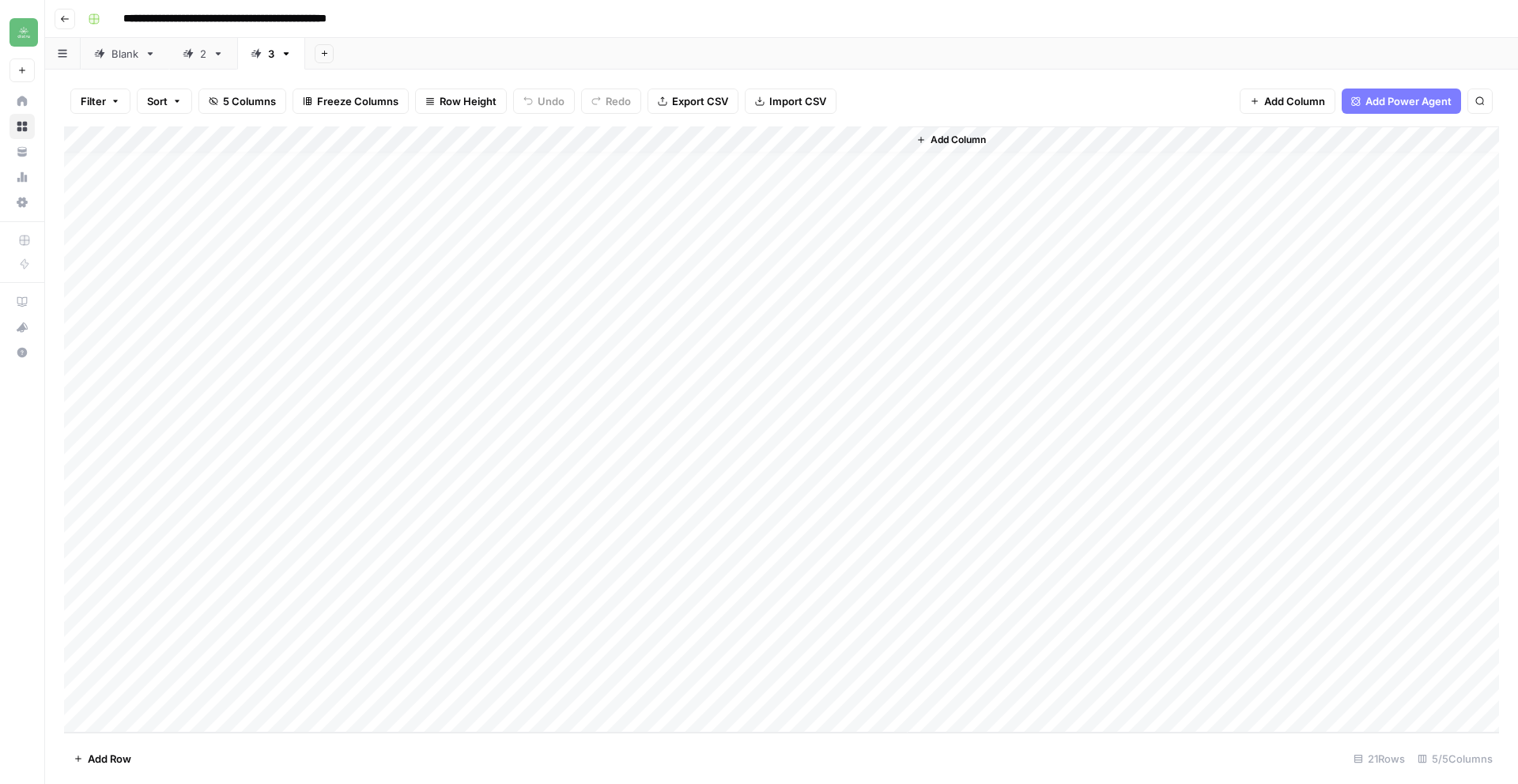
click at [847, 503] on div "Add Column" at bounding box center [781, 429] width 1435 height 606
click at [890, 505] on div "Add Column" at bounding box center [781, 429] width 1435 height 606
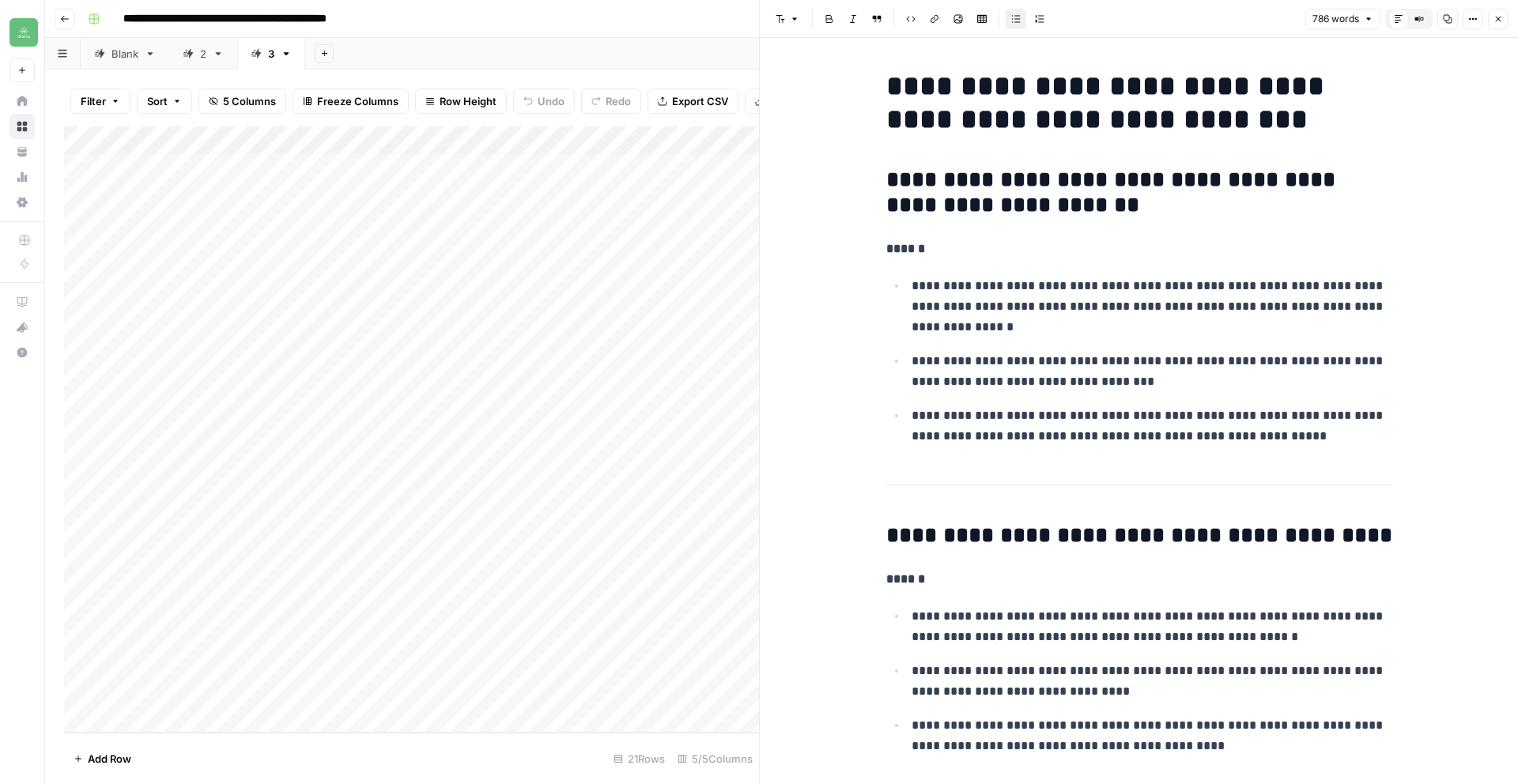
click at [1446, 22] on icon "button" at bounding box center [1447, 18] width 9 height 9
